Goal: Find contact information: Find contact information

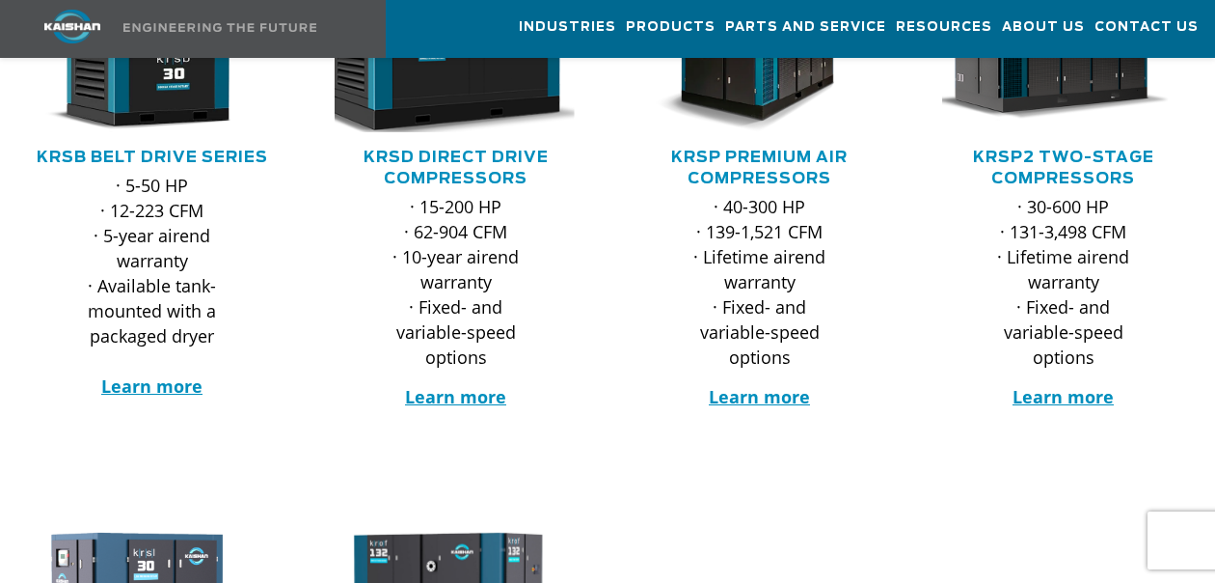
scroll to position [289, 0]
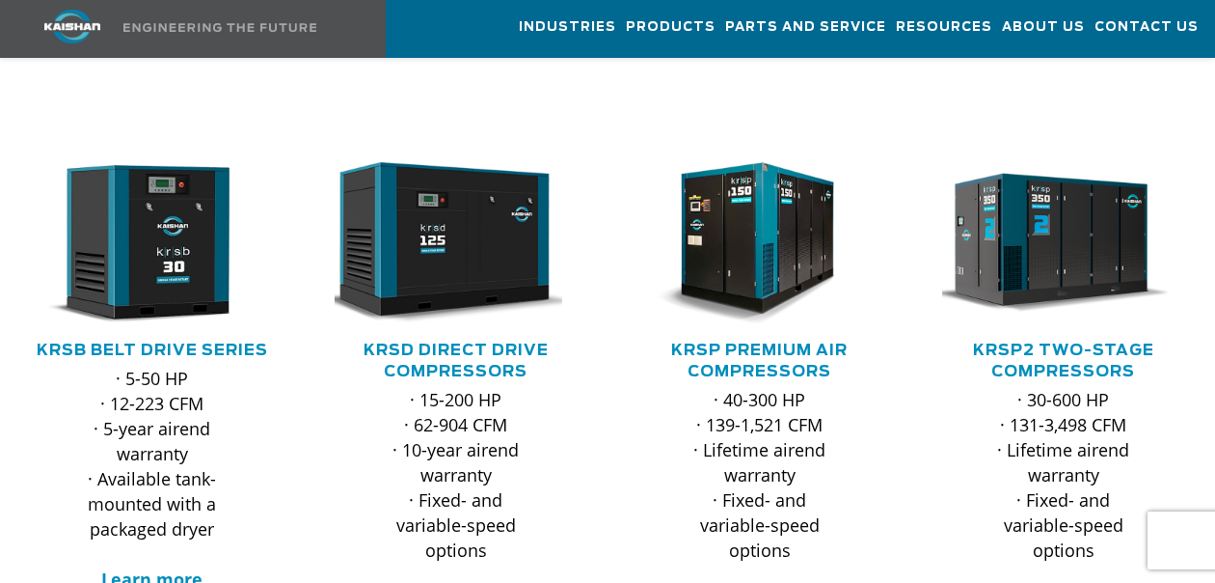
click at [446, 578] on strong "Learn more" at bounding box center [455, 589] width 101 height 23
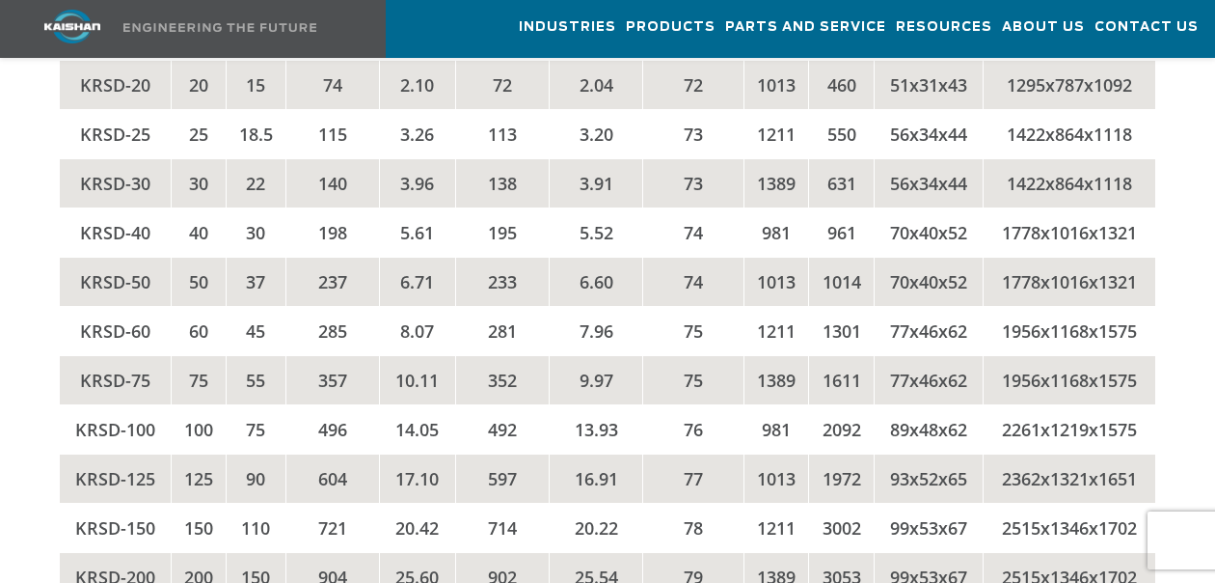
scroll to position [3183, 0]
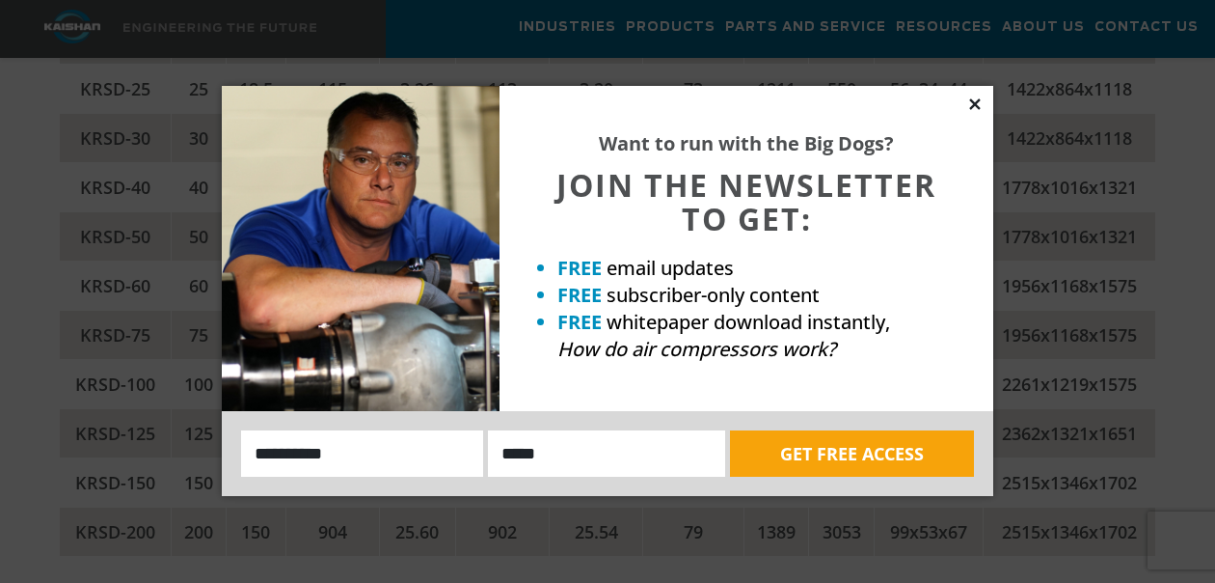
click at [973, 100] on icon at bounding box center [974, 103] width 17 height 17
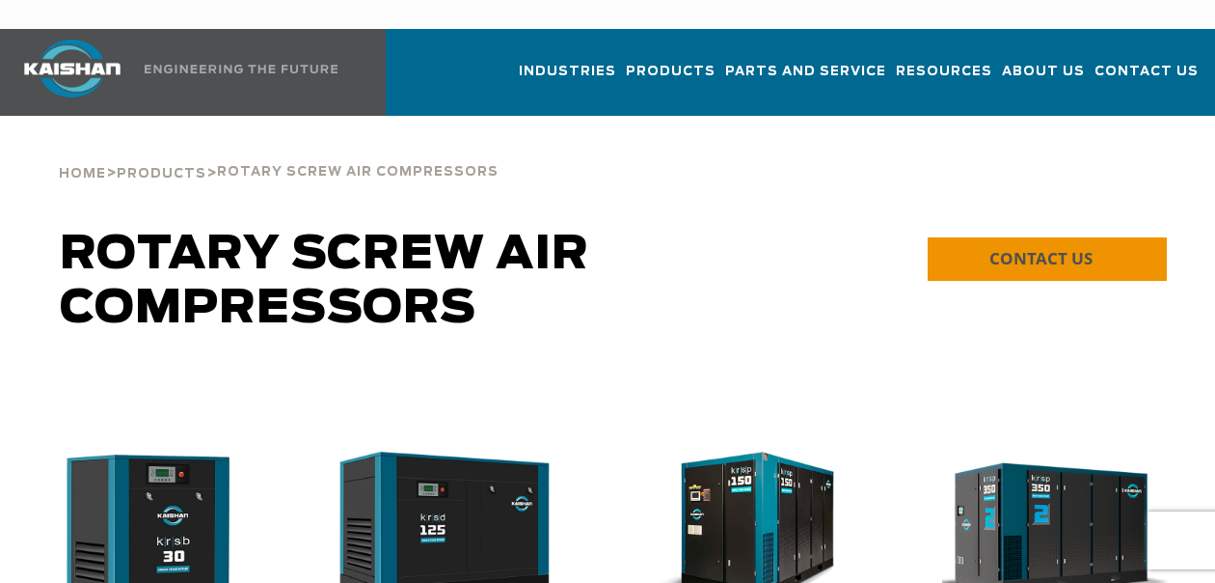
click at [1028, 247] on span "CONTACT US" at bounding box center [1041, 258] width 103 height 22
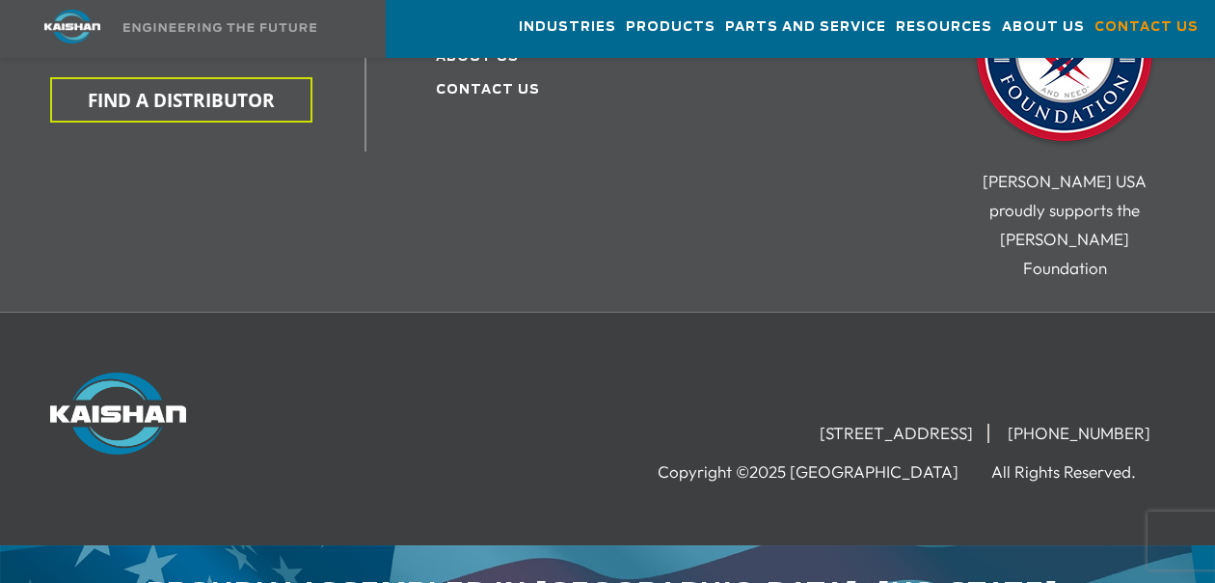
scroll to position [887, 0]
